Goal: Task Accomplishment & Management: Manage account settings

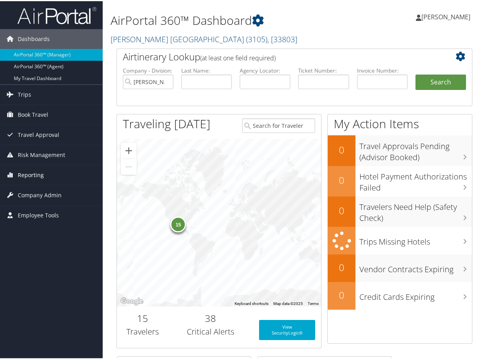
click at [37, 176] on span "Reporting" at bounding box center [31, 174] width 26 height 20
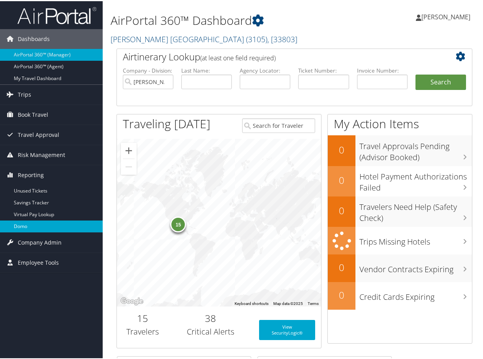
click at [32, 229] on link "Domo" at bounding box center [51, 225] width 103 height 12
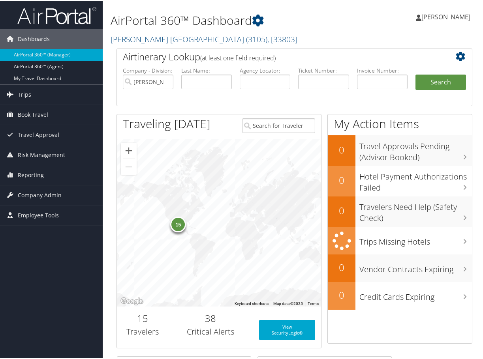
click at [32, 265] on div "Dashboards AirPortal 360™ (Manager) AirPortal 360™ (Agent) My Travel Dashboard …" at bounding box center [243, 341] width 486 height 683
click at [44, 219] on span "Employee Tools" at bounding box center [38, 214] width 41 height 20
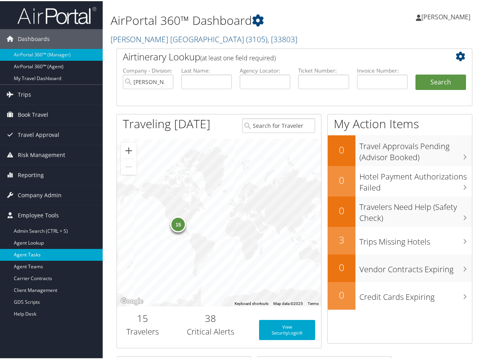
click at [38, 254] on link "Agent Tasks" at bounding box center [51, 254] width 103 height 12
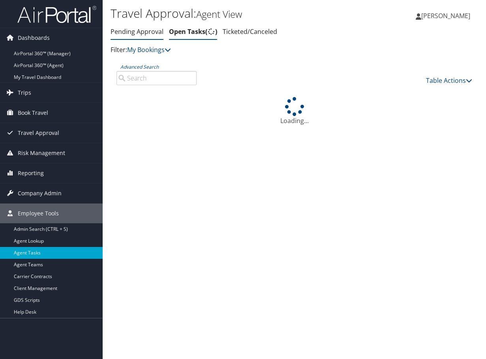
click at [125, 30] on link "Pending Approval" at bounding box center [136, 31] width 53 height 9
